Goal: Information Seeking & Learning: Learn about a topic

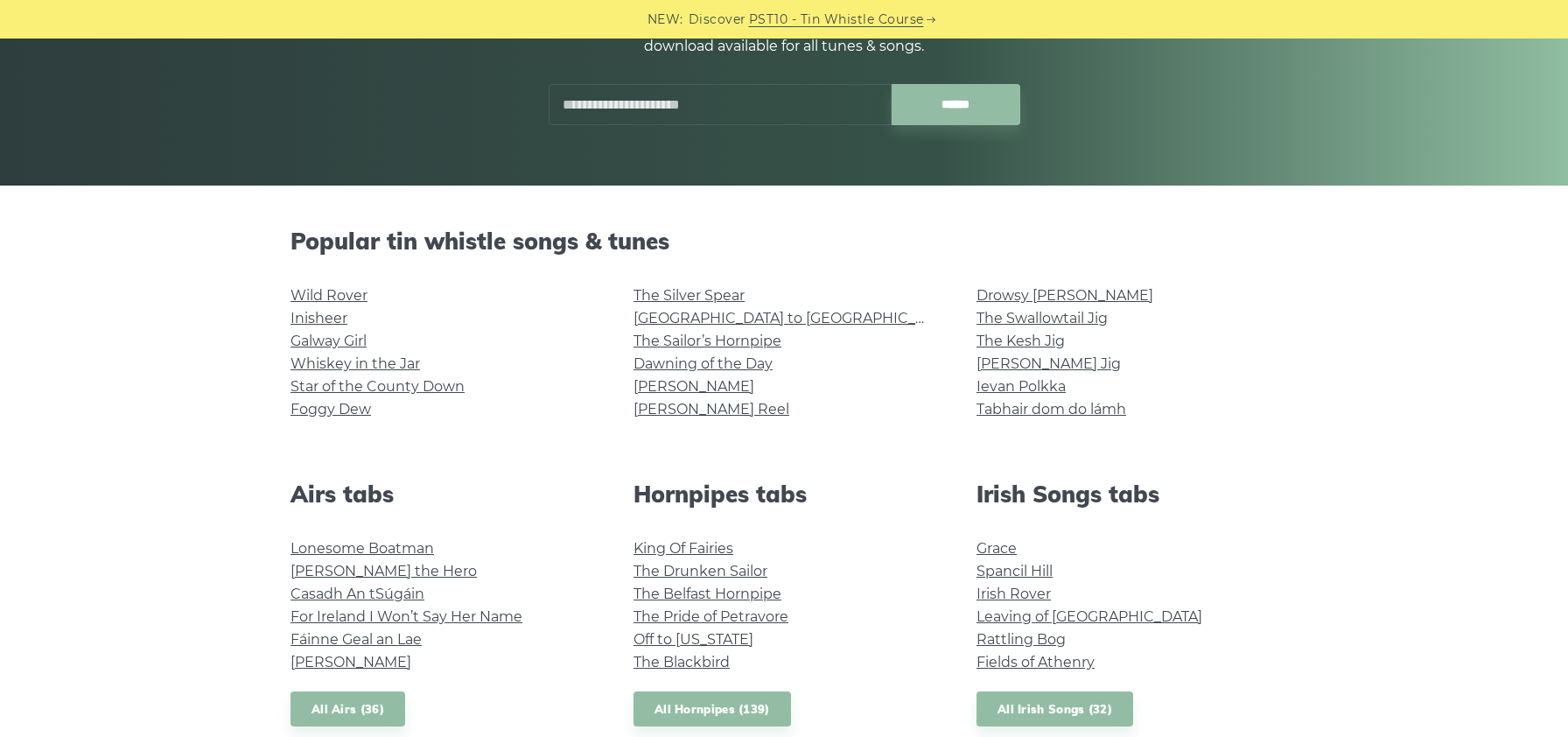
scroll to position [282, 0]
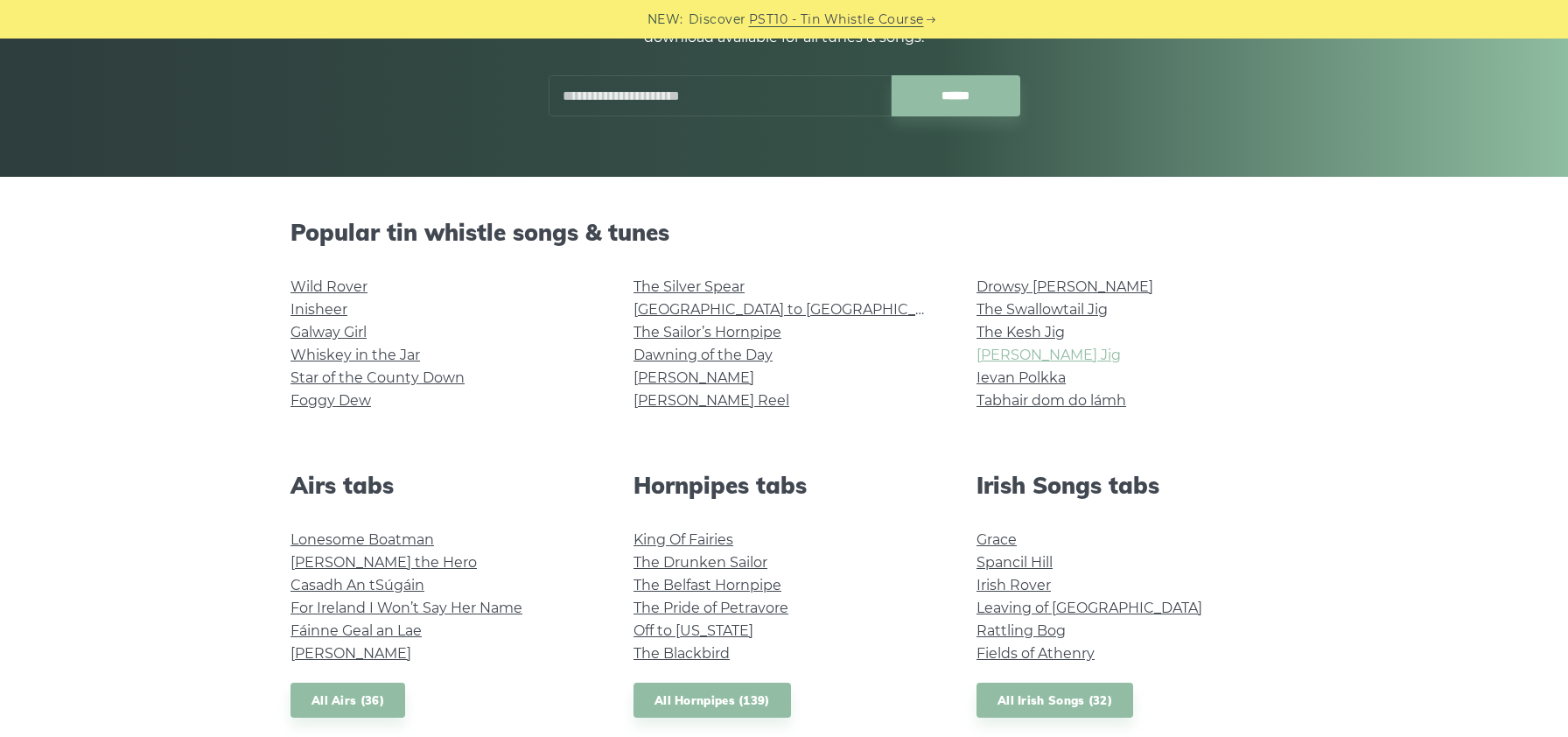
click at [1037, 358] on link "[PERSON_NAME] Jig" at bounding box center [1049, 355] width 145 height 16
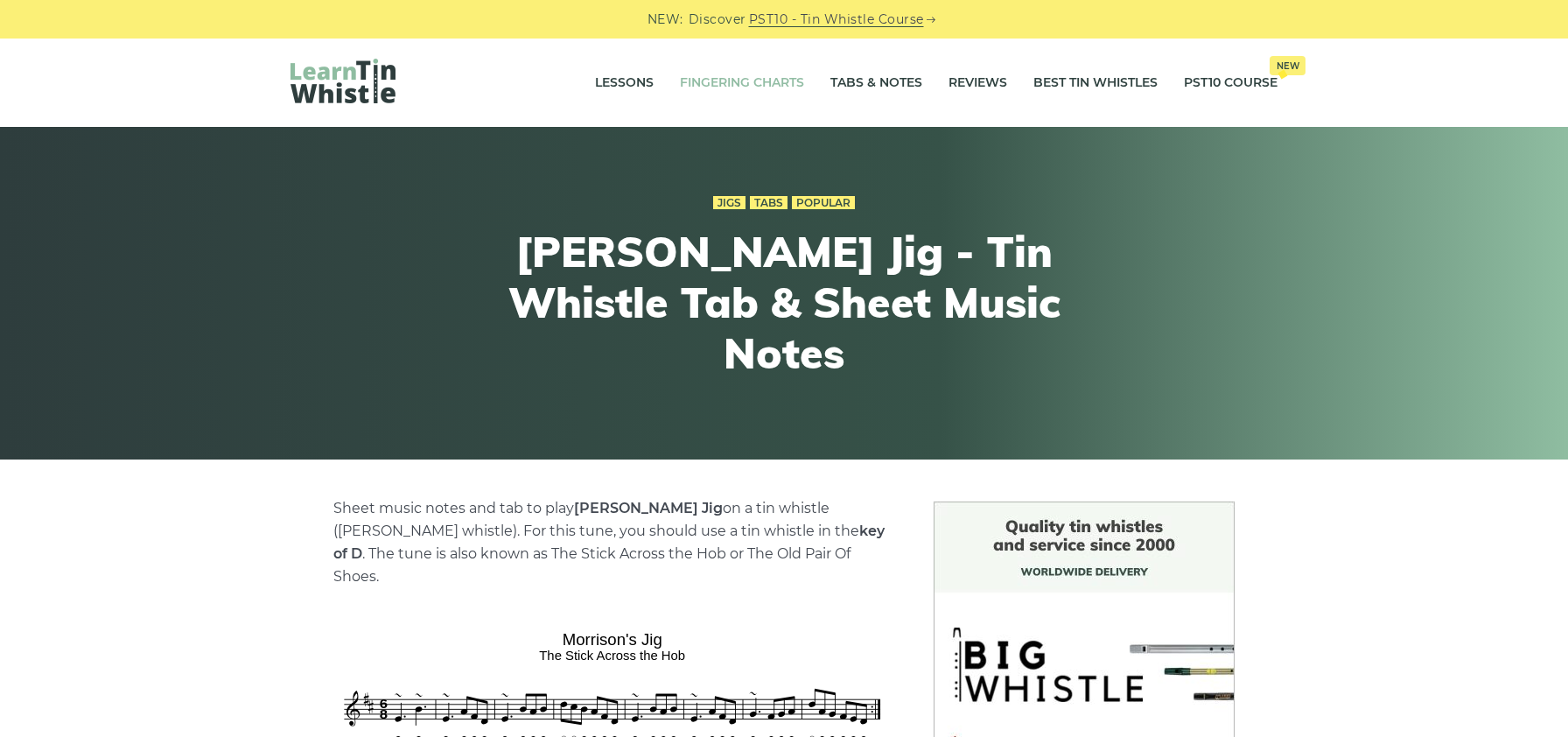
click at [717, 85] on link "Fingering Charts" at bounding box center [742, 83] width 125 height 44
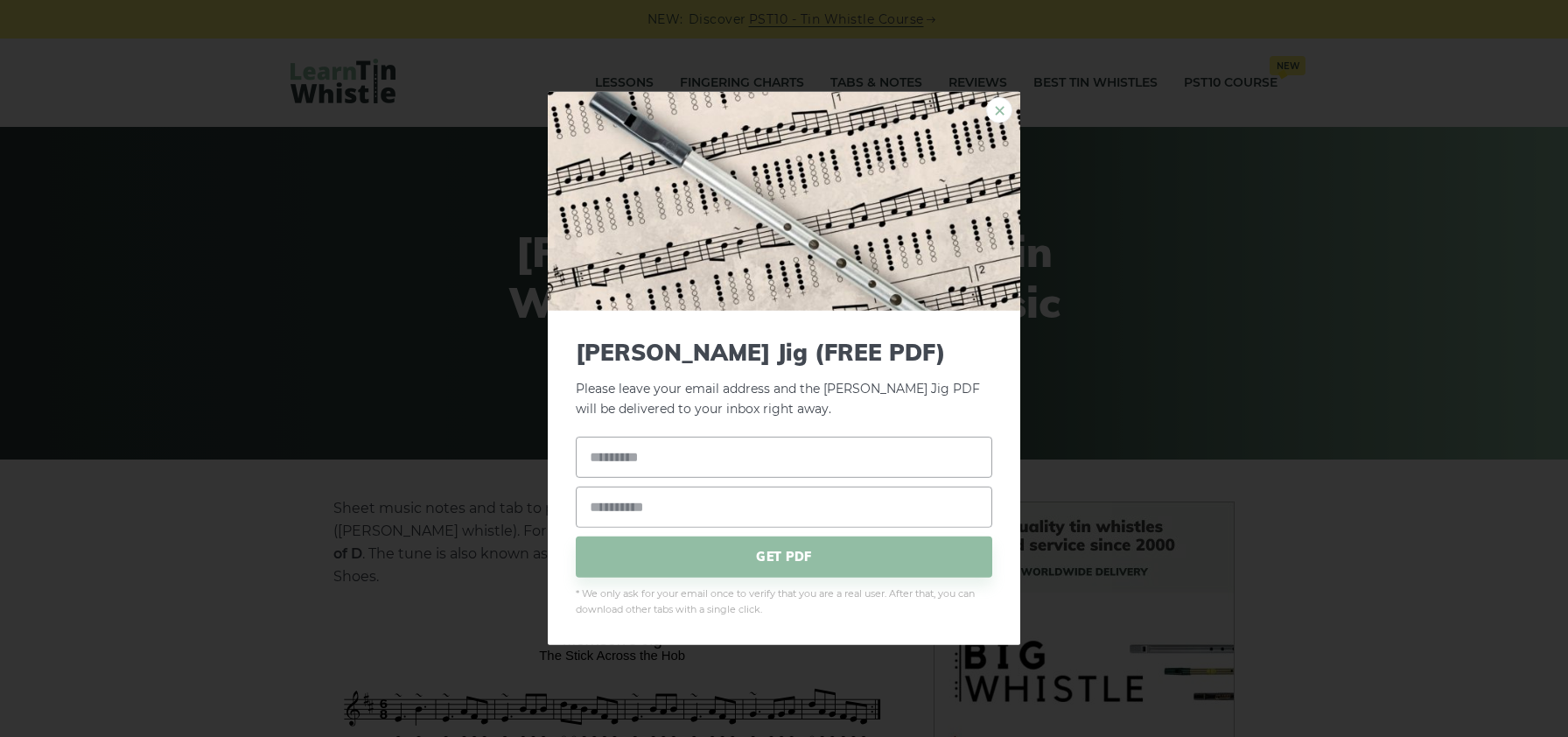
click at [993, 114] on link "×" at bounding box center [999, 110] width 27 height 27
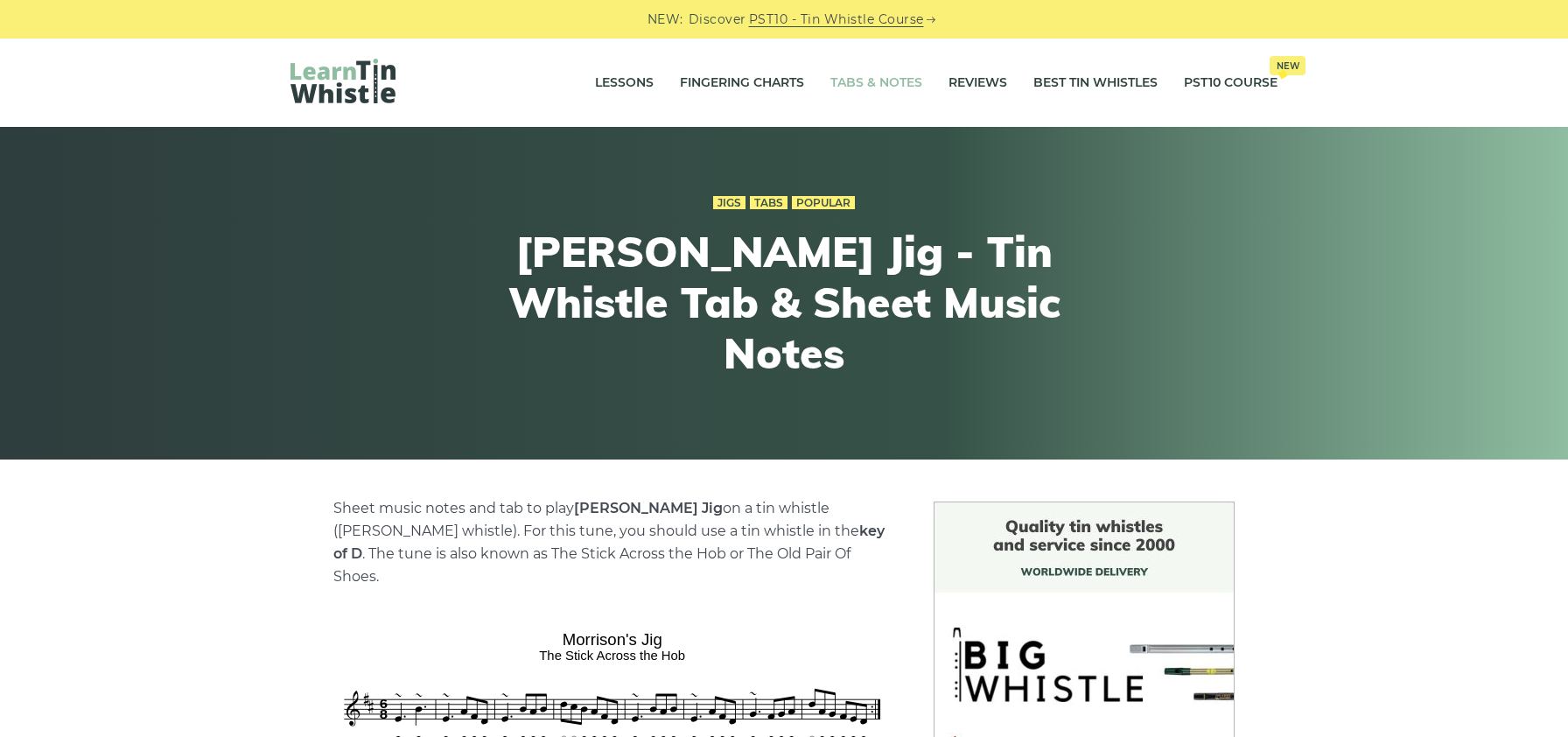
click at [857, 87] on link "Tabs & Notes" at bounding box center [876, 83] width 92 height 44
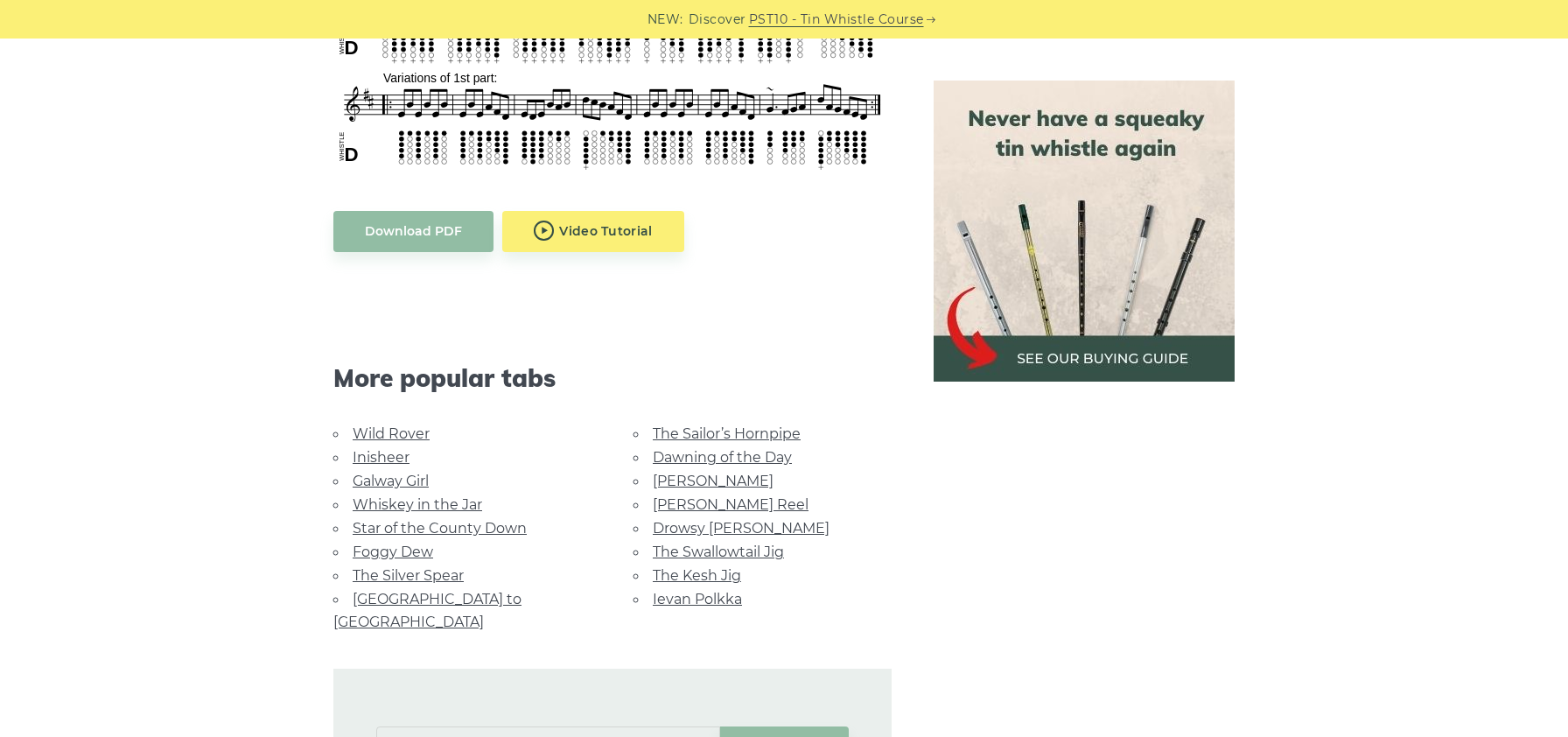
scroll to position [916, 0]
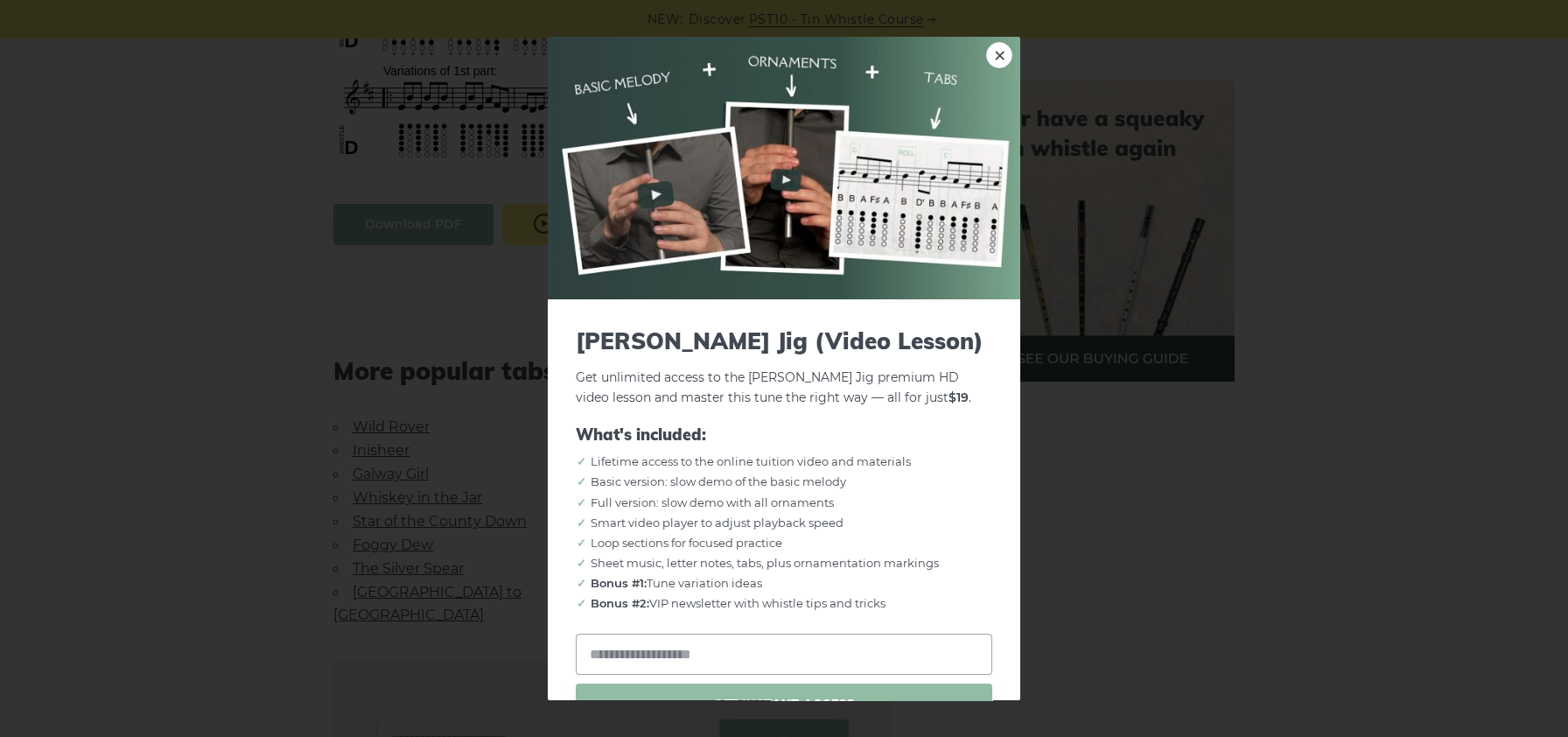
click at [609, 207] on body "NEW: Discover PST10 - Tin Whistle Course Lessons Fingering Charts Tabs & Notes …" at bounding box center [784, 465] width 1568 height 2761
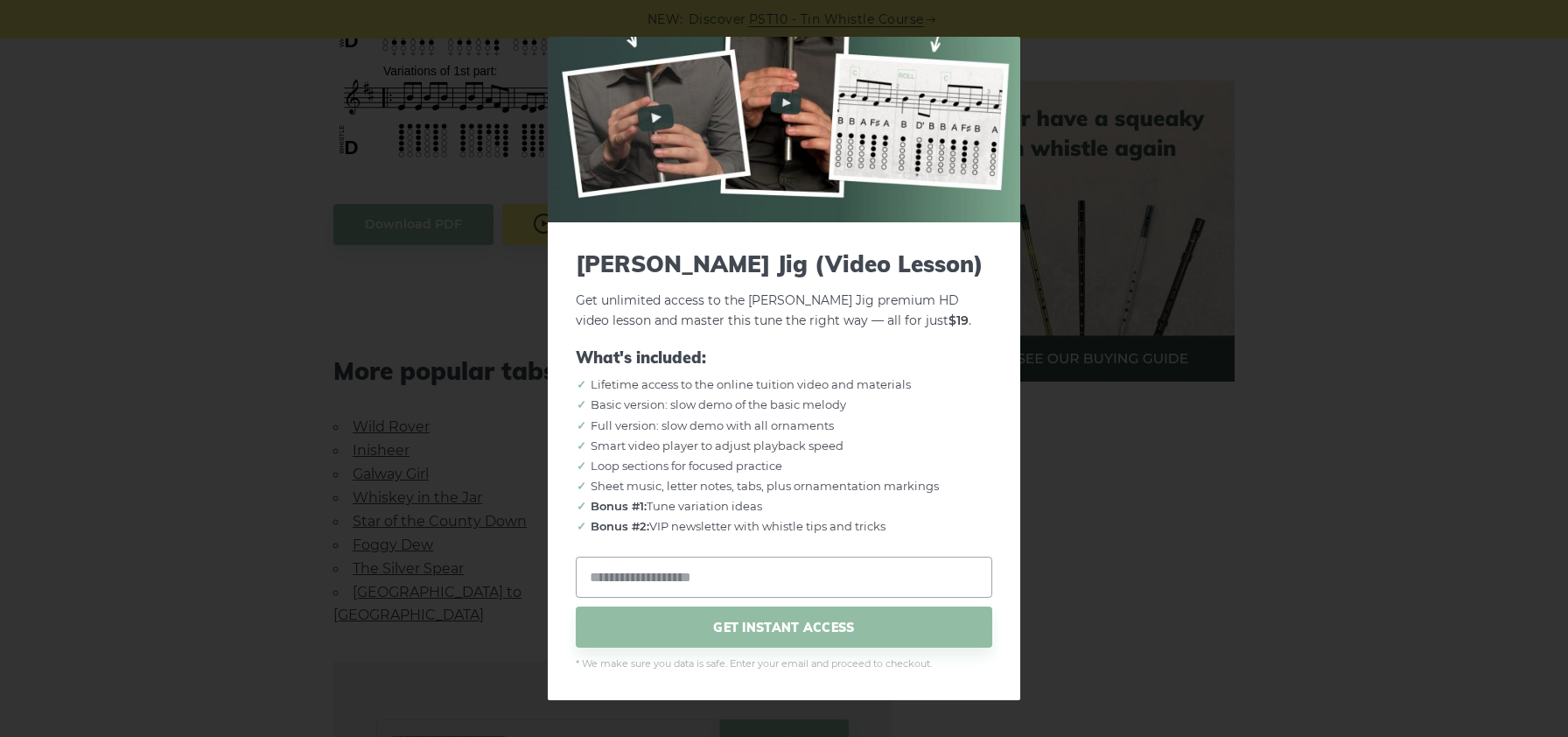
click at [1070, 63] on div "× Morrison’s Jig (Video Lesson) Get unlimited access to the Morrison’s Jig prem…" at bounding box center [784, 368] width 1568 height 737
click at [1073, 633] on div "× Morrison’s Jig (Video Lesson) Get unlimited access to the Morrison’s Jig prem…" at bounding box center [784, 368] width 1568 height 737
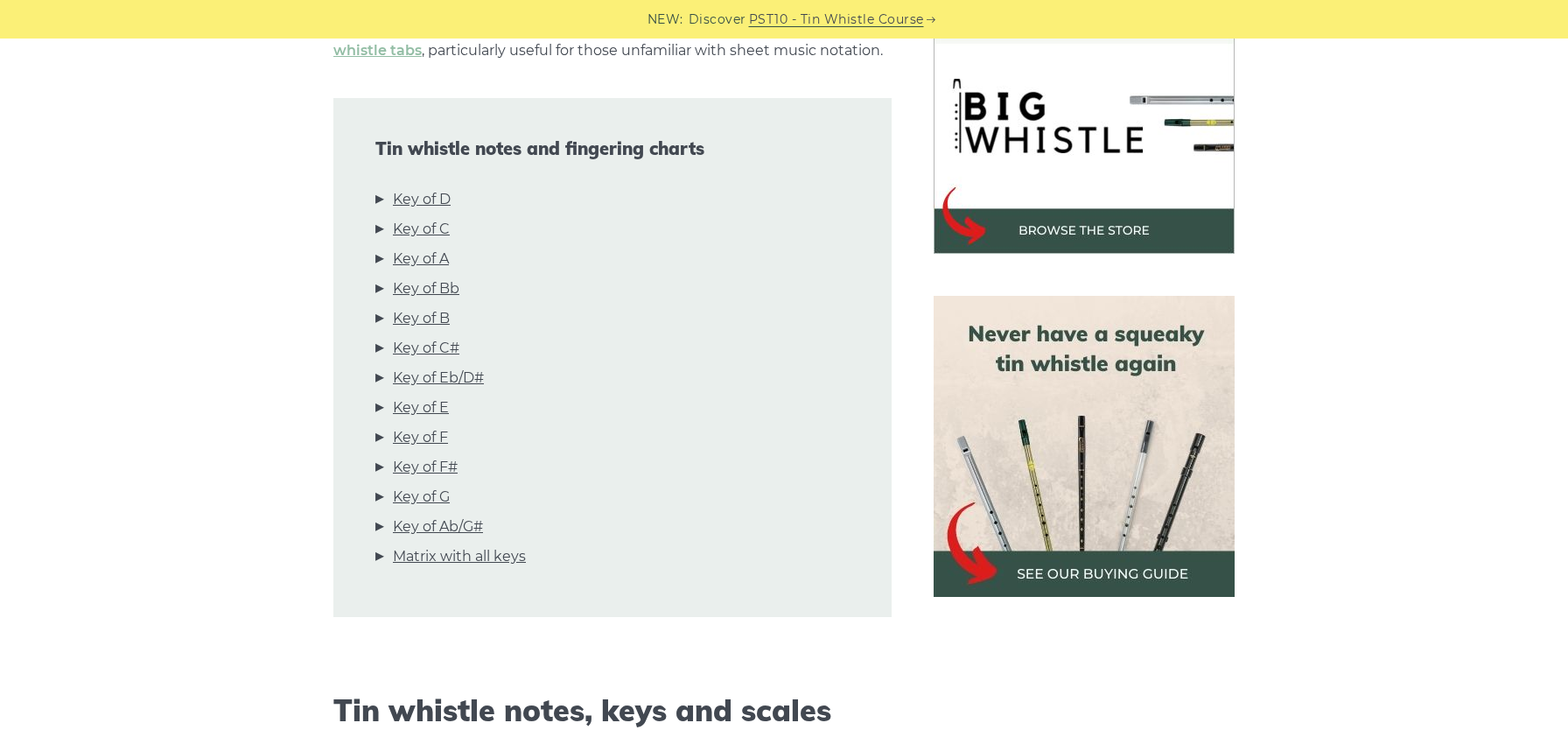
scroll to position [575, 0]
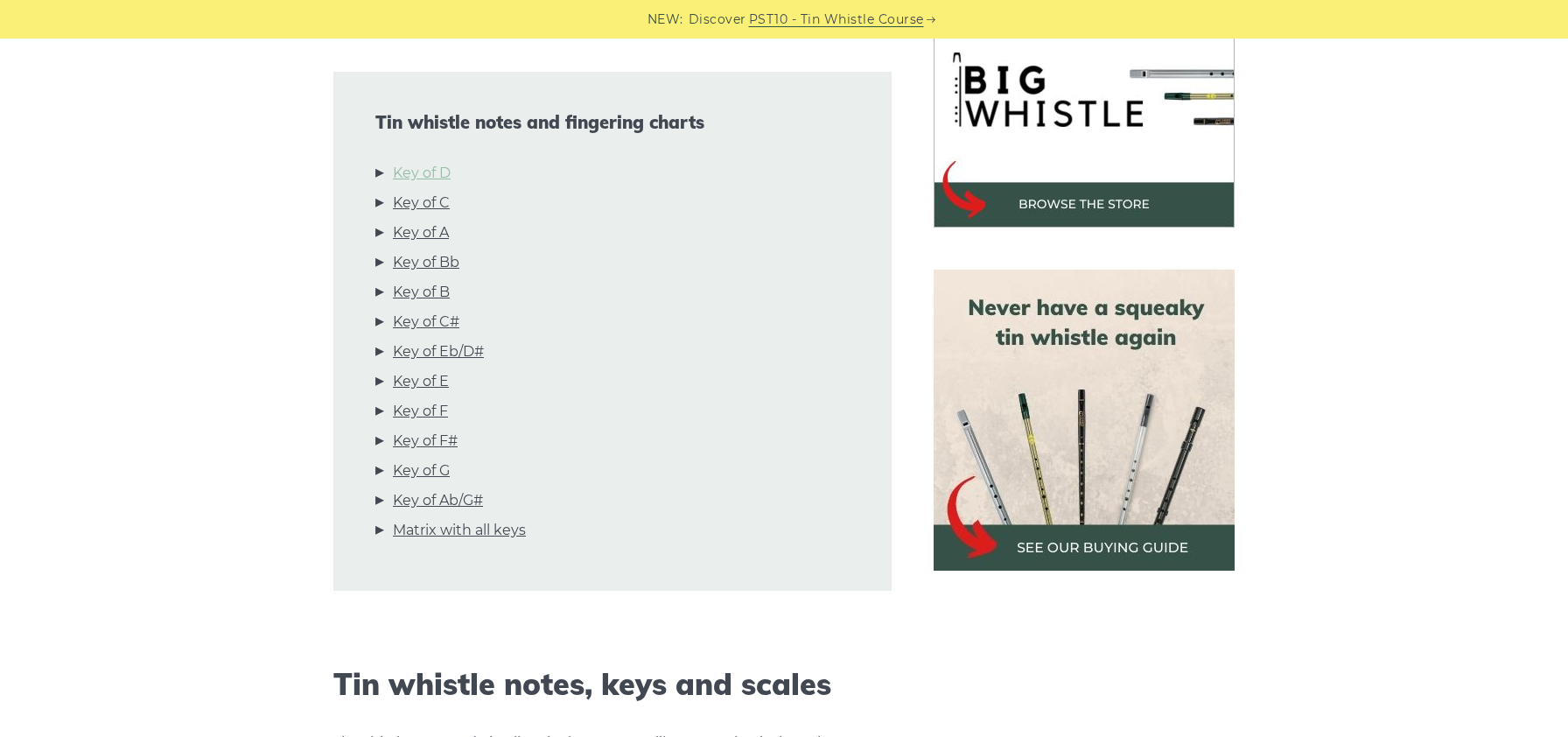
click at [425, 179] on link "Key of D" at bounding box center [422, 173] width 58 height 23
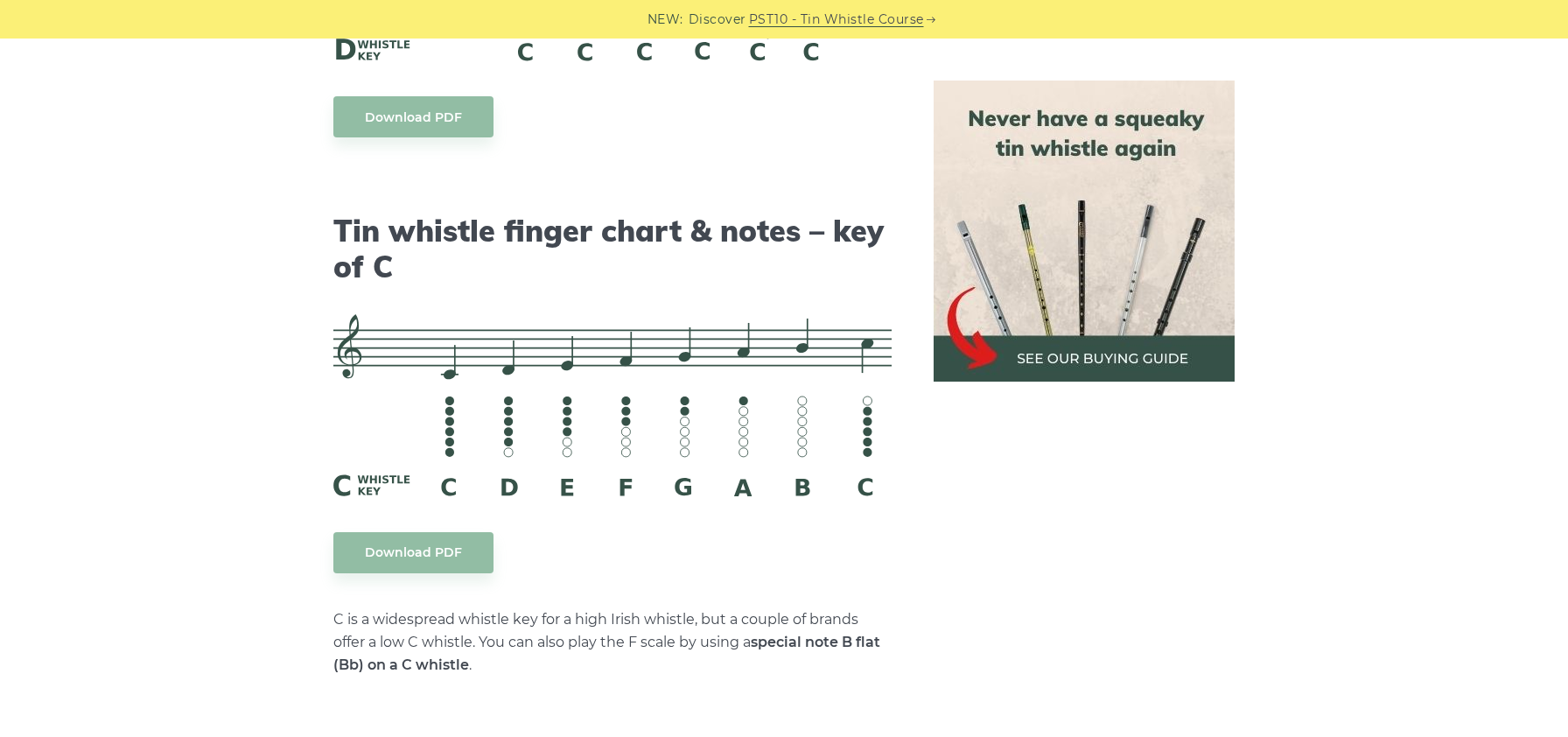
scroll to position [4015, 0]
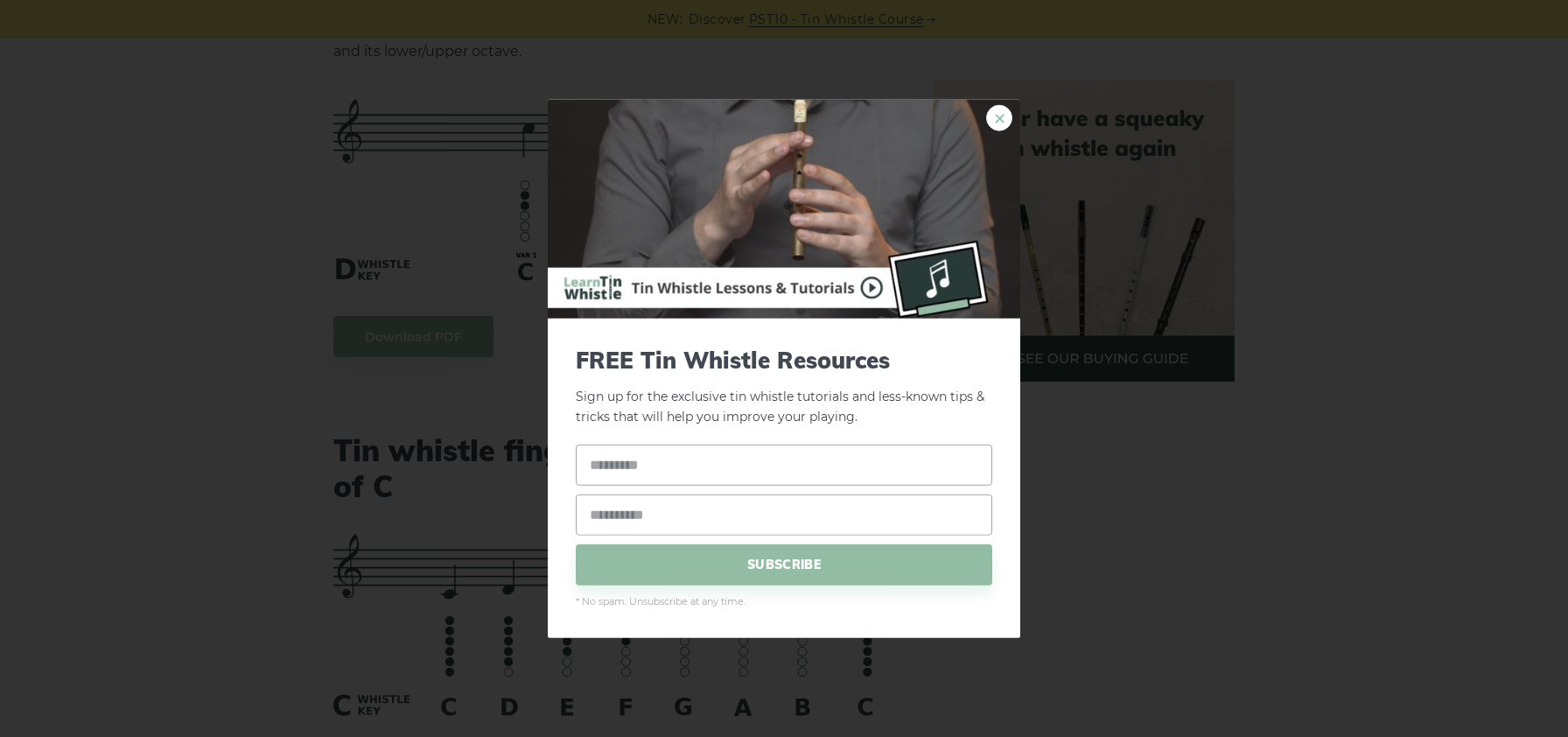
click at [999, 120] on link "×" at bounding box center [999, 118] width 27 height 27
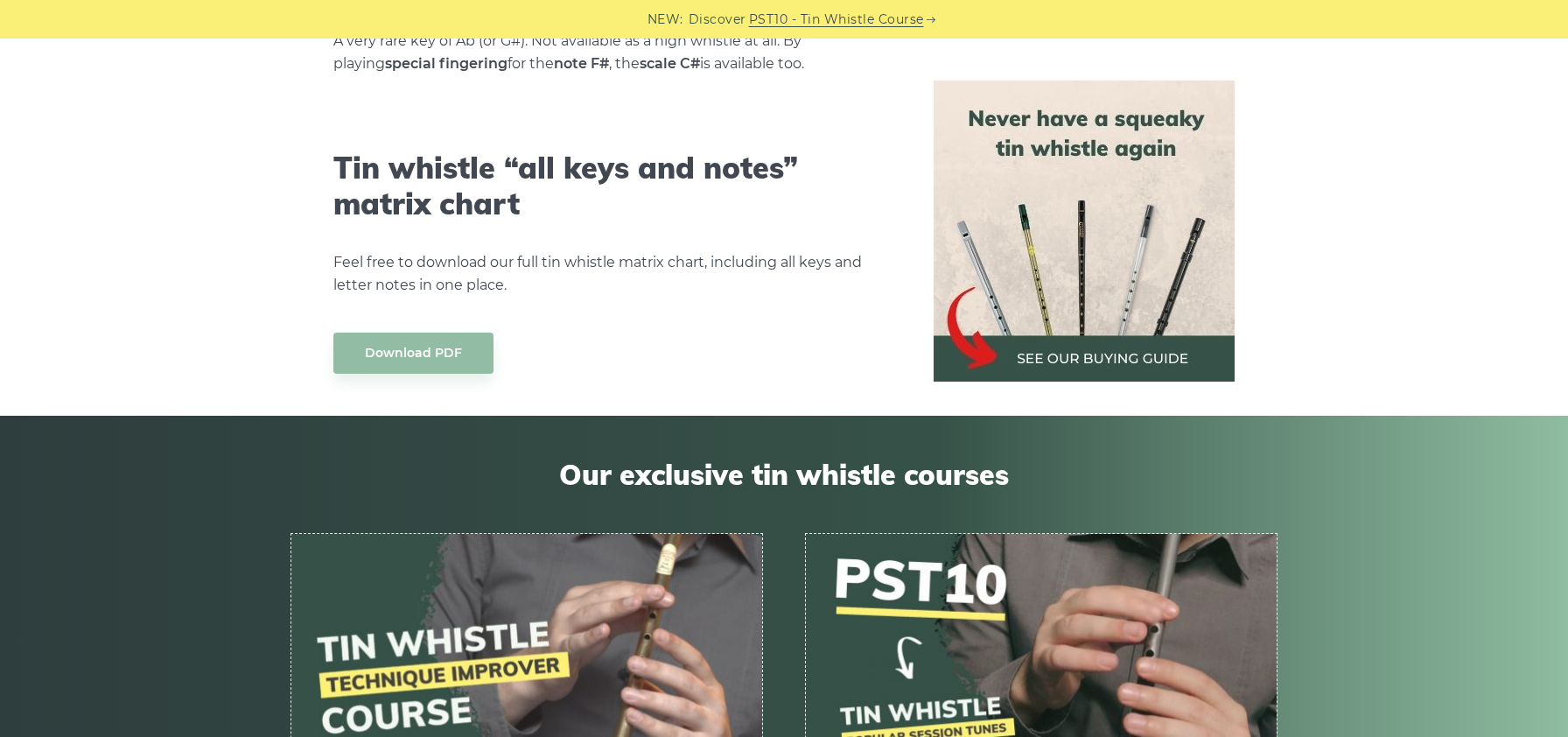
scroll to position [9937, 0]
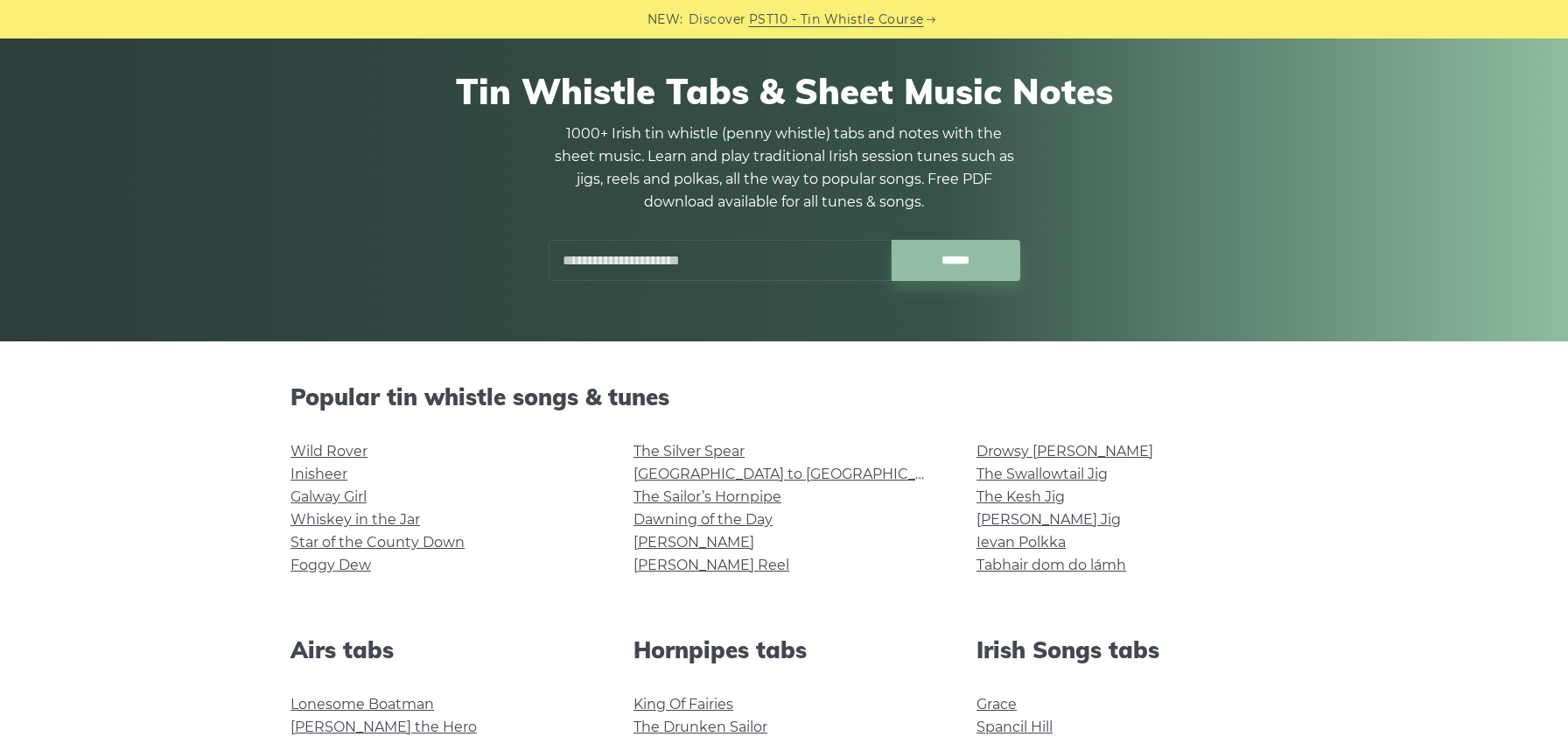
scroll to position [92, 0]
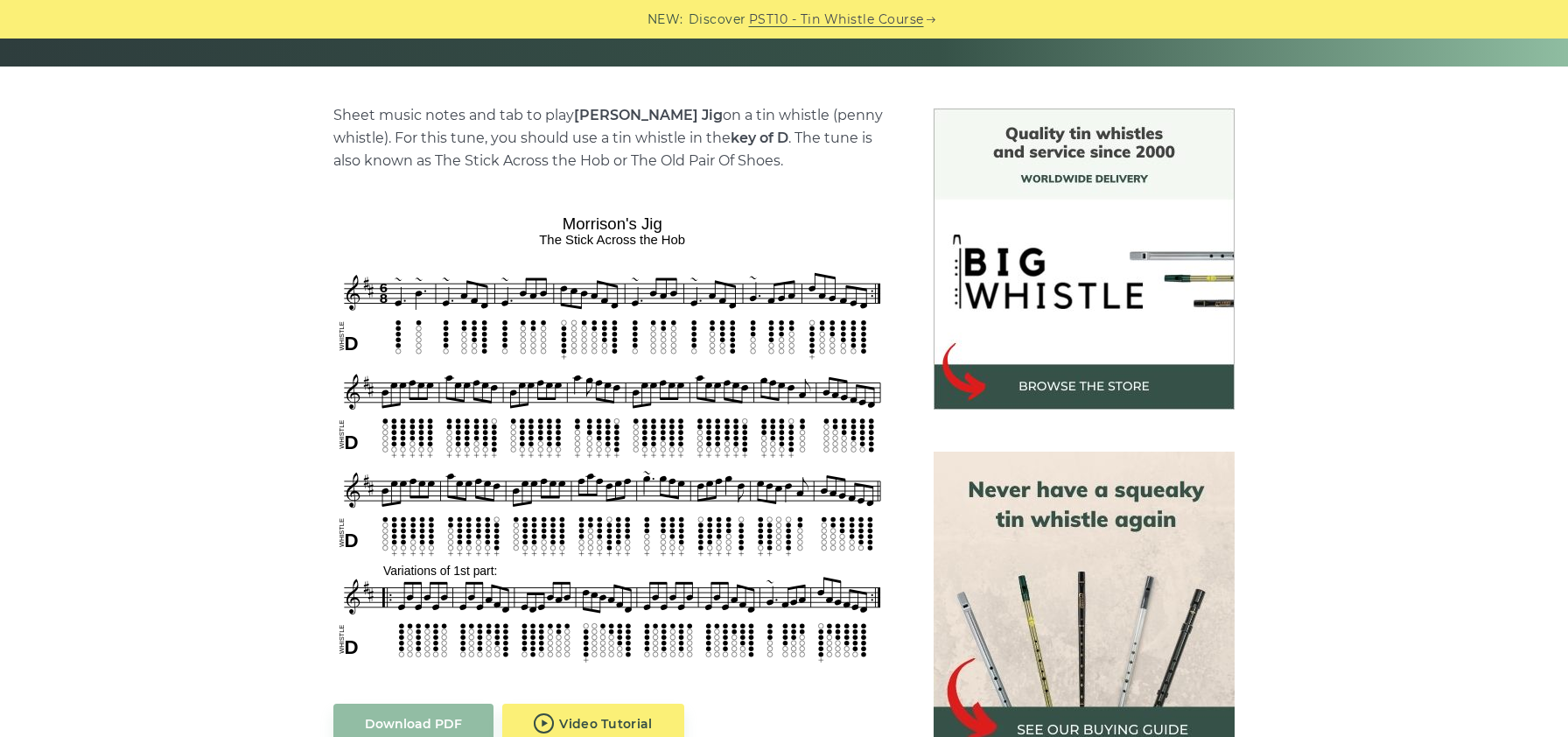
scroll to position [396, 0]
